Goal: Transaction & Acquisition: Book appointment/travel/reservation

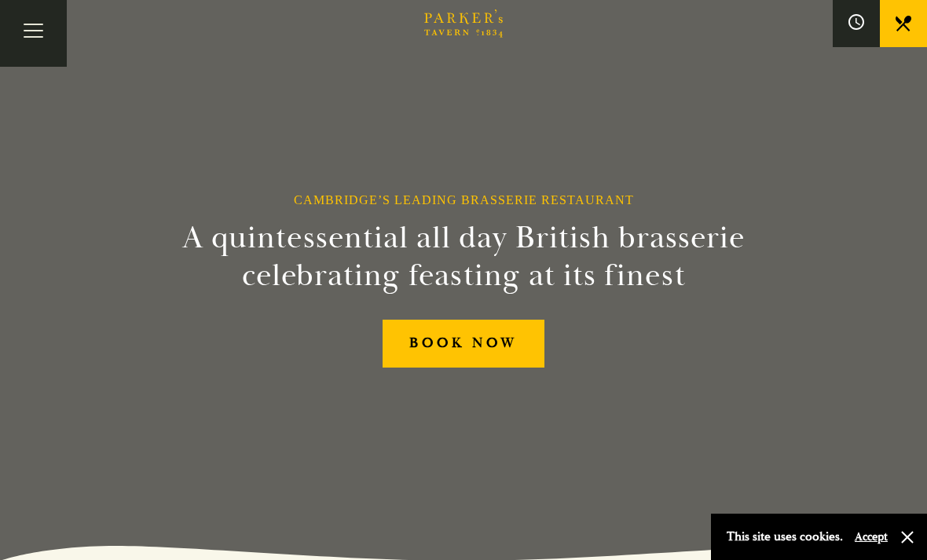
click at [905, 544] on button "button" at bounding box center [907, 537] width 16 height 16
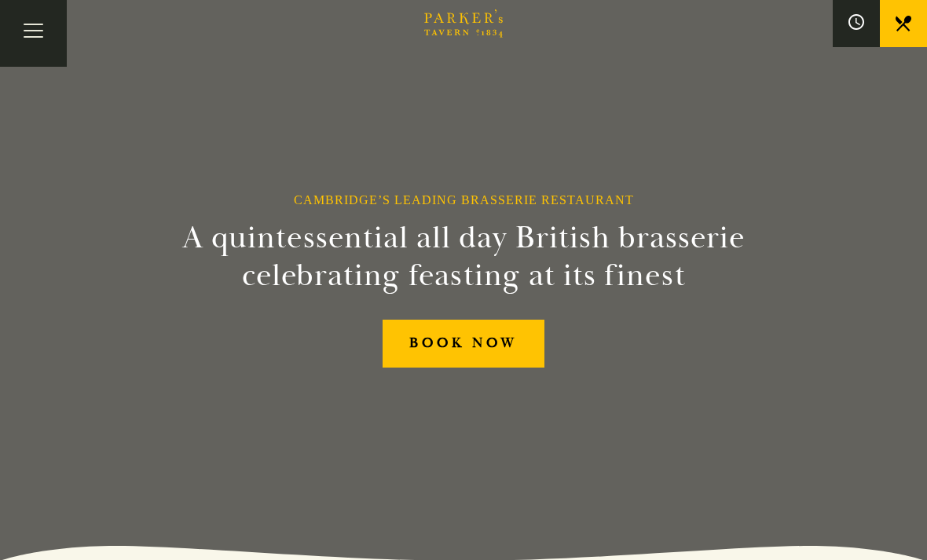
click at [47, 49] on button "Toggle navigation" at bounding box center [33, 33] width 67 height 67
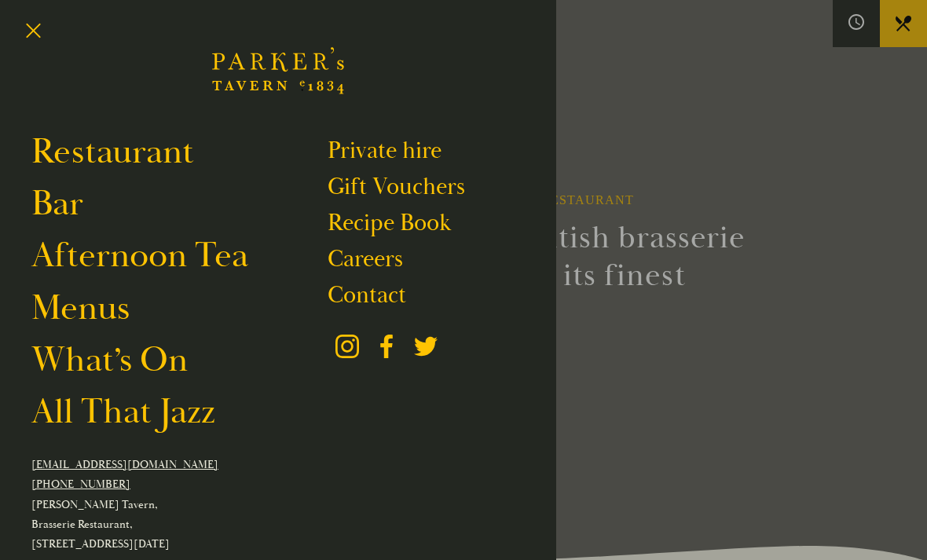
click at [105, 321] on link "Menus" at bounding box center [80, 308] width 98 height 43
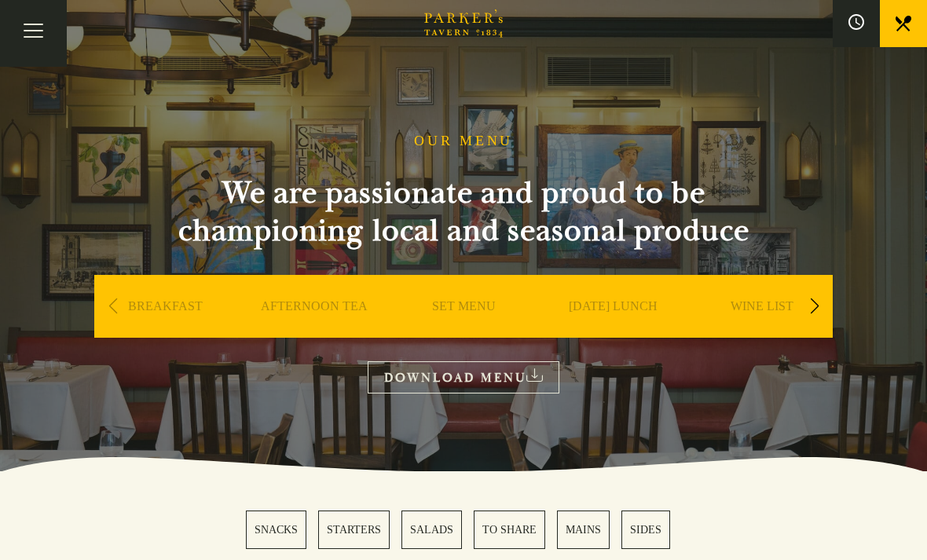
click at [823, 307] on div "Next slide" at bounding box center [814, 306] width 21 height 35
click at [790, 310] on link "A LA CARTE" at bounding box center [762, 329] width 73 height 63
click at [46, 34] on button "Toggle navigation" at bounding box center [33, 33] width 67 height 67
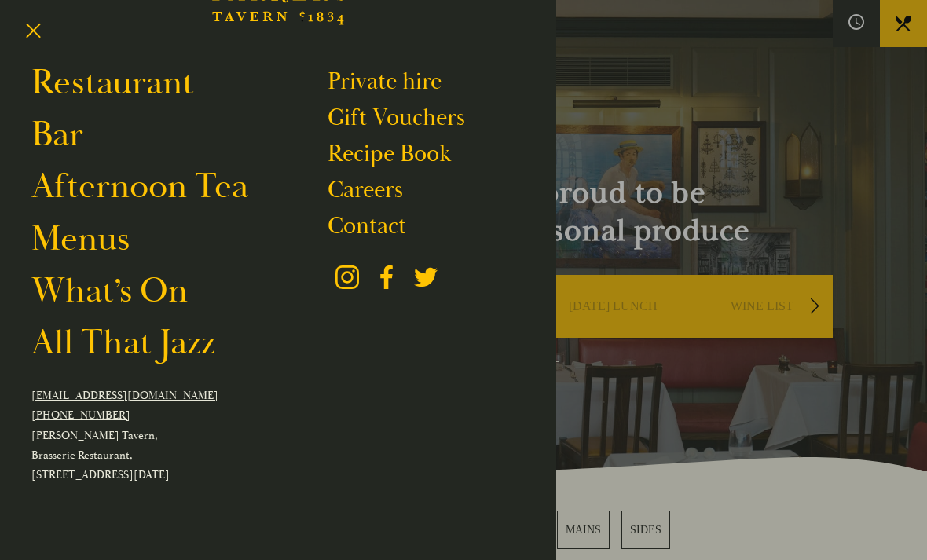
scroll to position [68, 0]
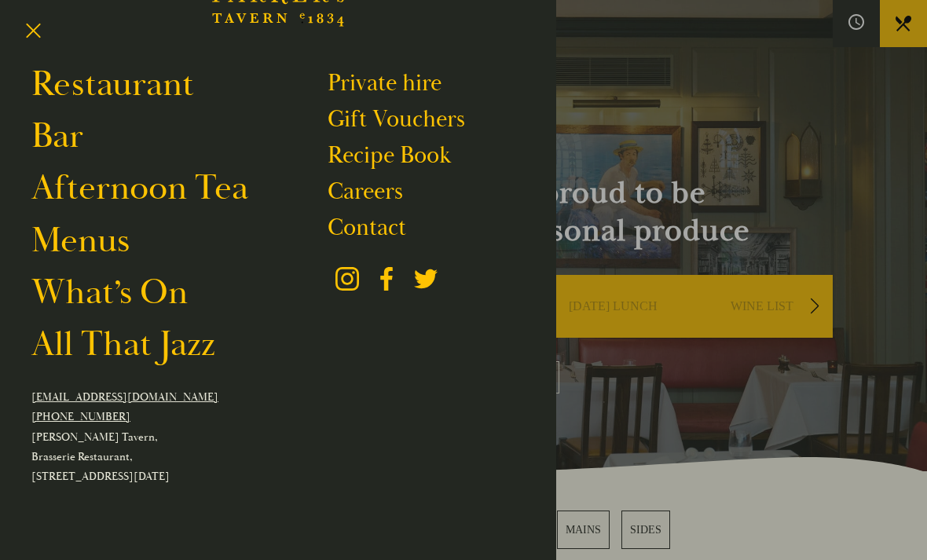
click at [167, 305] on link "What’s On" at bounding box center [109, 292] width 156 height 43
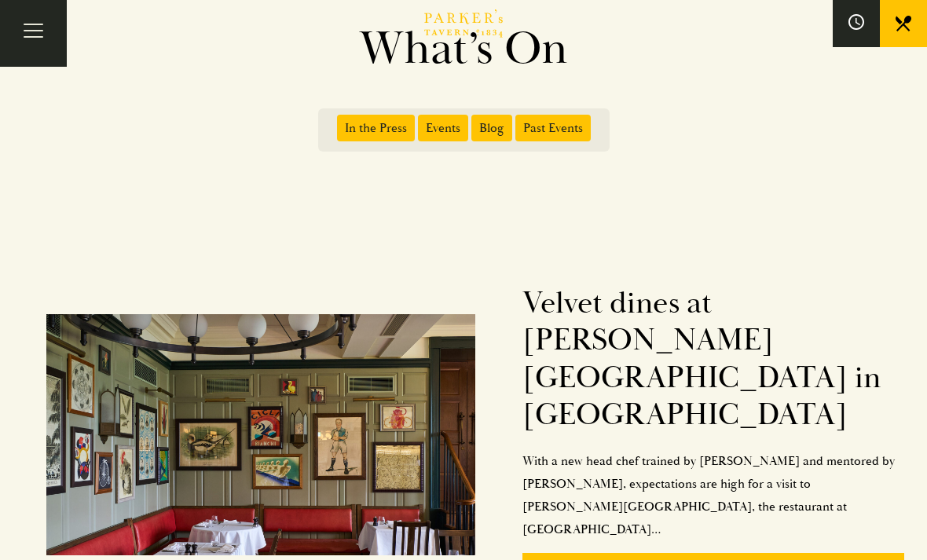
scroll to position [130, 0]
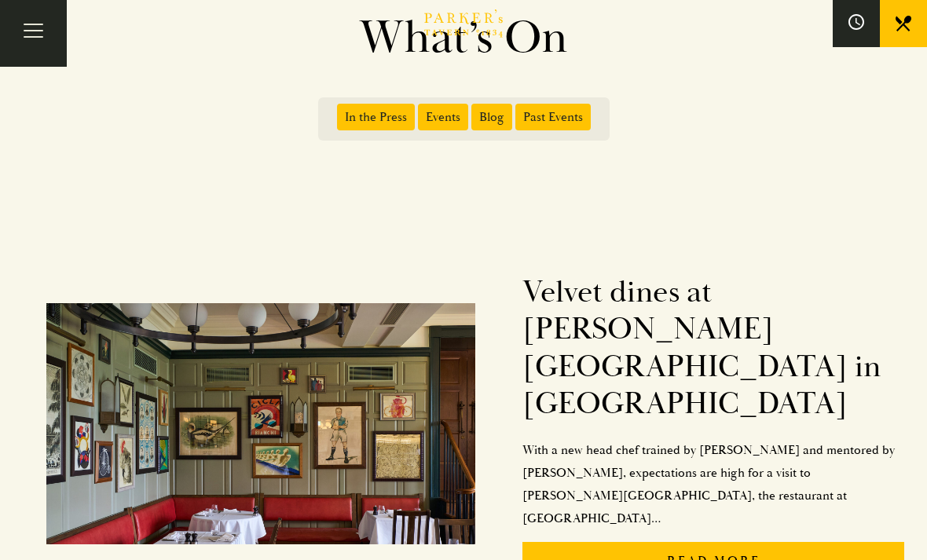
click at [750, 542] on p "Read More" at bounding box center [713, 561] width 382 height 38
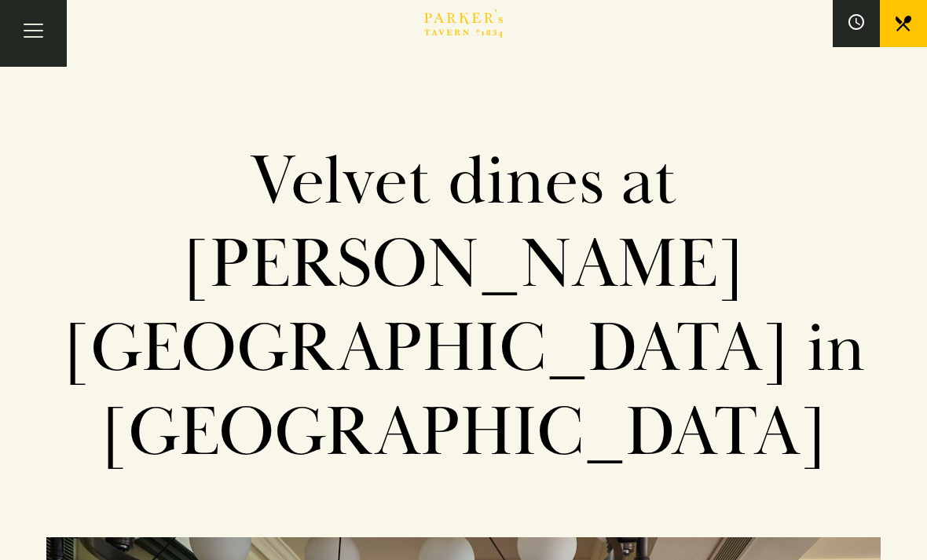
click at [53, 42] on button "Toggle navigation" at bounding box center [33, 33] width 67 height 67
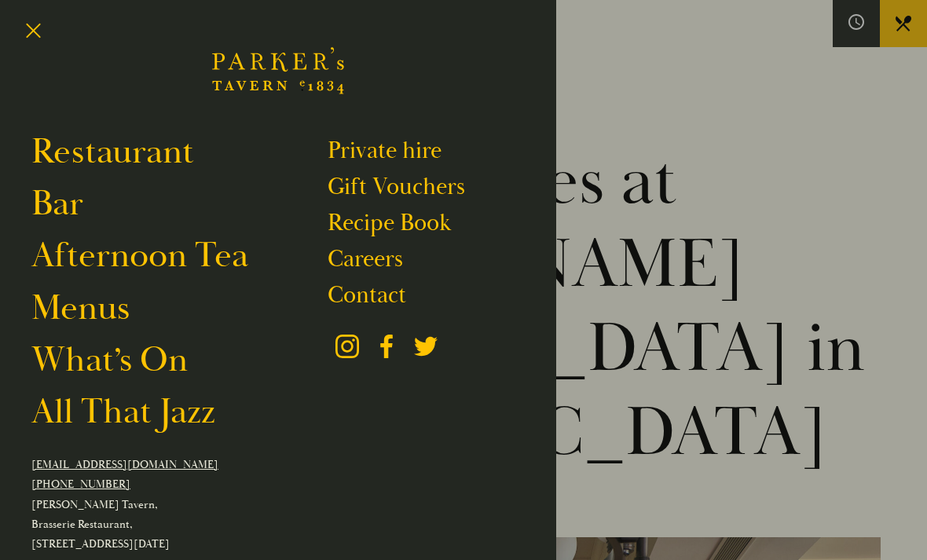
click at [27, 31] on button "Toggle navigation" at bounding box center [33, 33] width 67 height 67
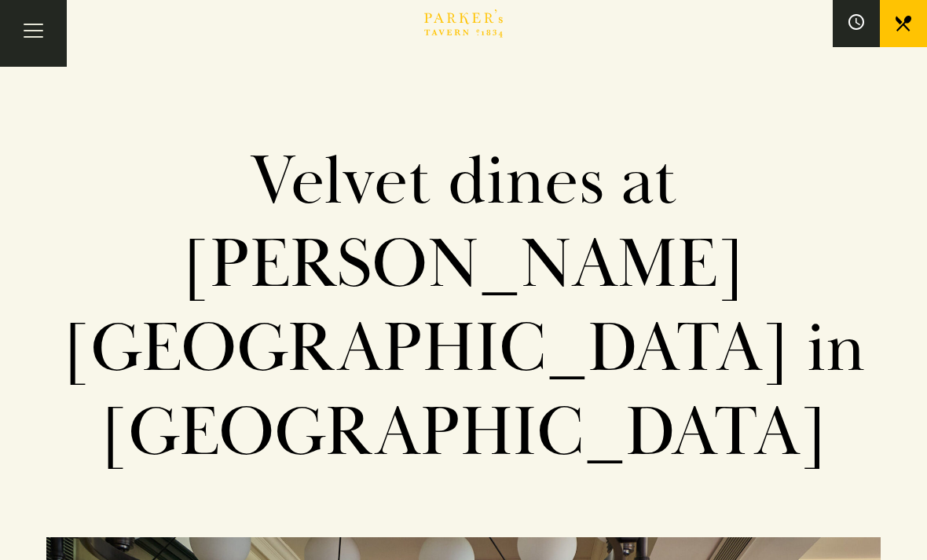
click at [467, 26] on icon "Brasserie Restaurant [GEOGRAPHIC_DATA] | [PERSON_NAME] Tavern Cambridge [PERSON…" at bounding box center [463, 23] width 79 height 28
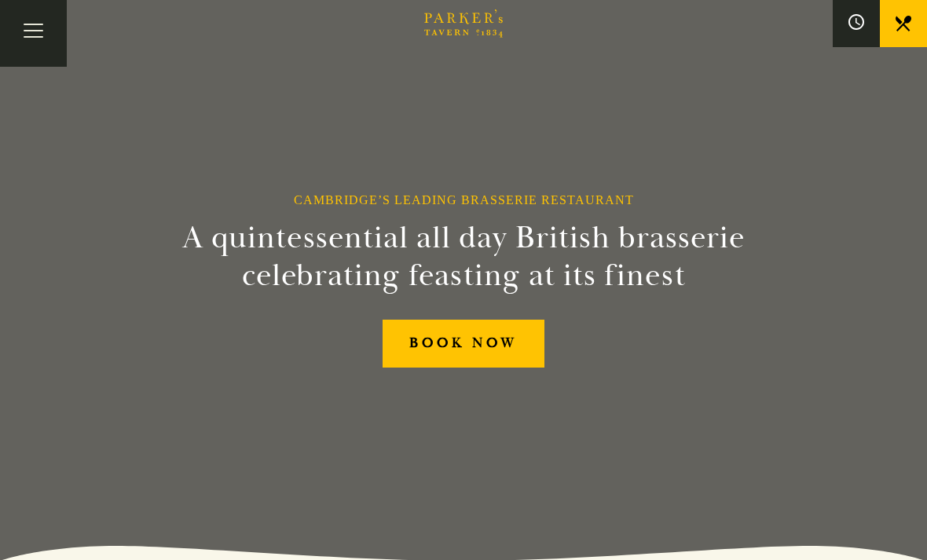
click at [511, 368] on link "BOOK NOW" at bounding box center [464, 344] width 162 height 48
